Goal: Transaction & Acquisition: Purchase product/service

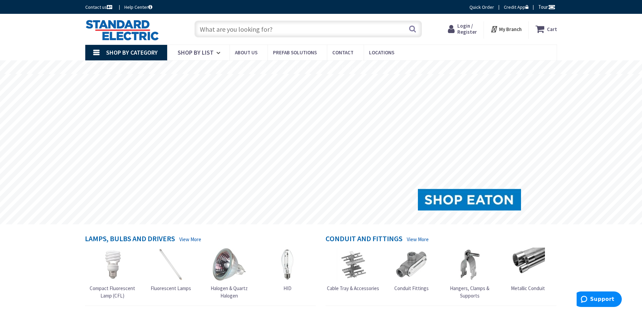
click at [466, 29] on span "Login / Register" at bounding box center [467, 29] width 20 height 12
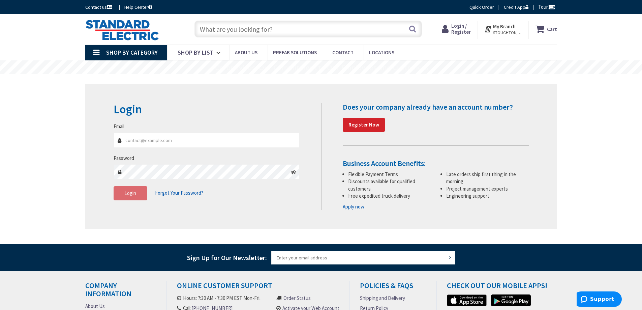
type input "judy@geminielectricinc.com"
click at [200, 137] on input "[PERSON_NAME][EMAIL_ADDRESS][DOMAIN_NAME]" at bounding box center [206, 139] width 186 height 15
click at [130, 191] on span "Login" at bounding box center [130, 193] width 12 height 6
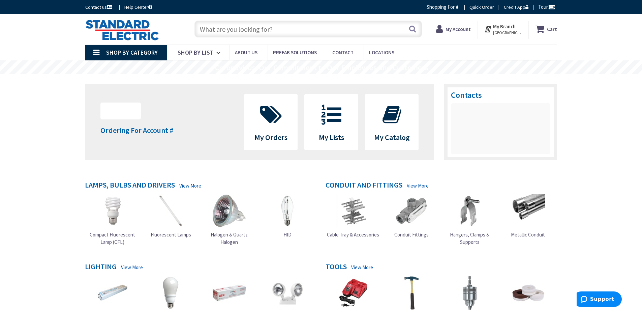
click at [251, 27] on input "text" at bounding box center [307, 29] width 227 height 17
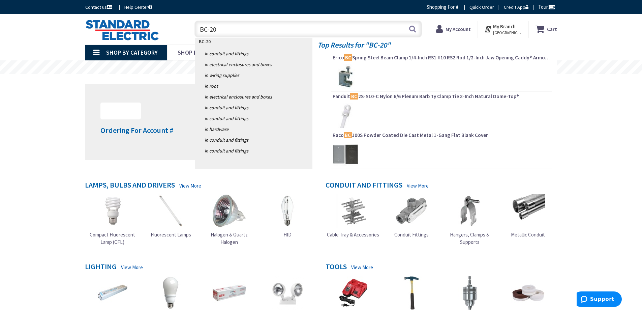
type input "BC-200"
